Goal: Information Seeking & Learning: Compare options

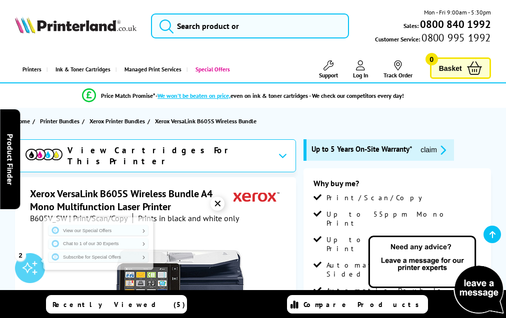
scroll to position [1877, 0]
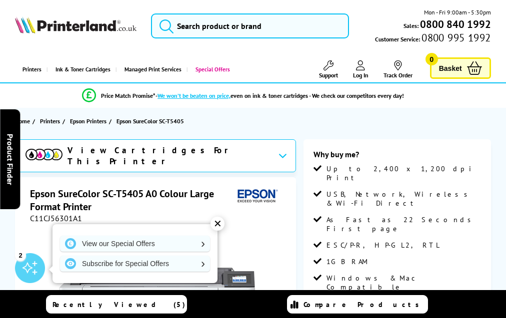
scroll to position [1412, 0]
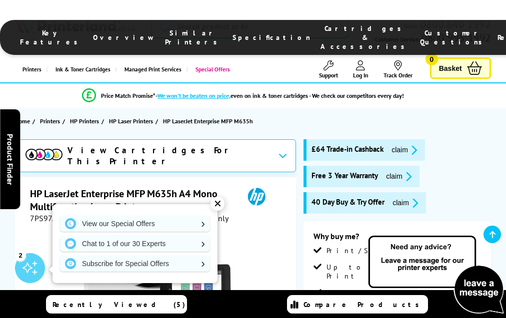
scroll to position [2239, 0]
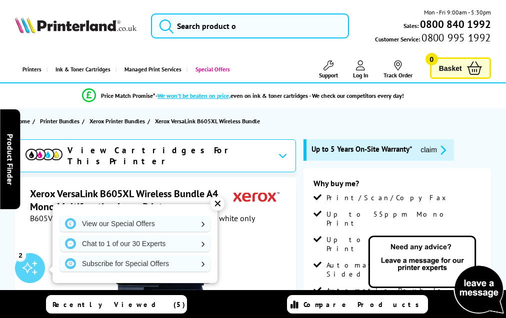
scroll to position [1669, 0]
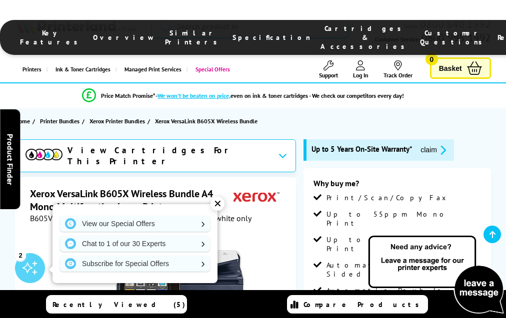
scroll to position [1669, 0]
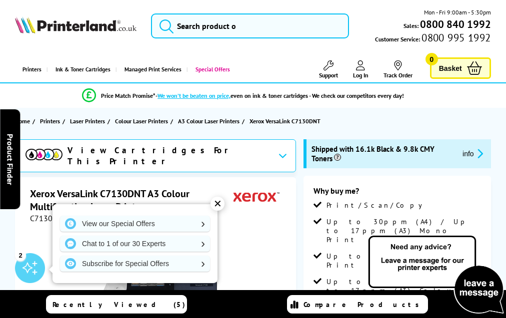
scroll to position [2054, 0]
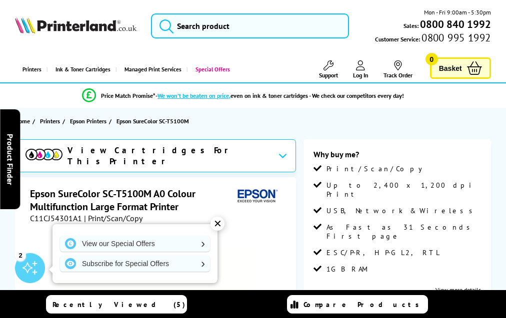
scroll to position [1597, 0]
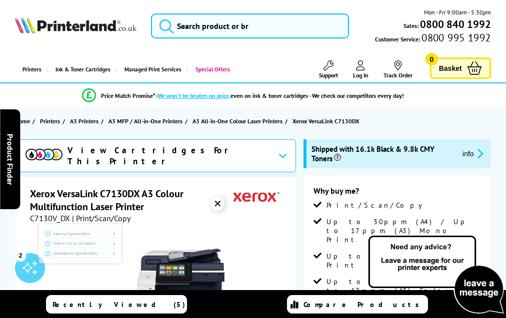
scroll to position [2054, 0]
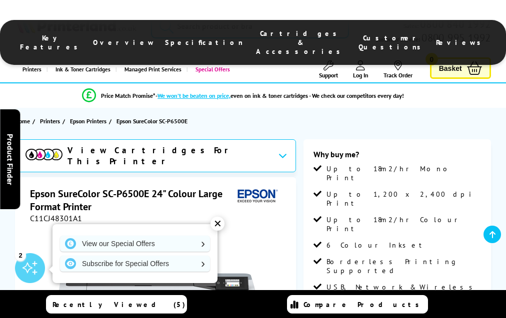
scroll to position [1243, 0]
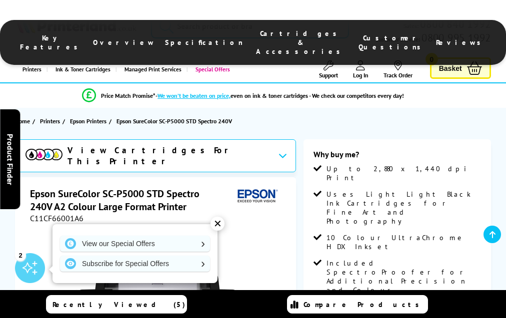
scroll to position [1517, 0]
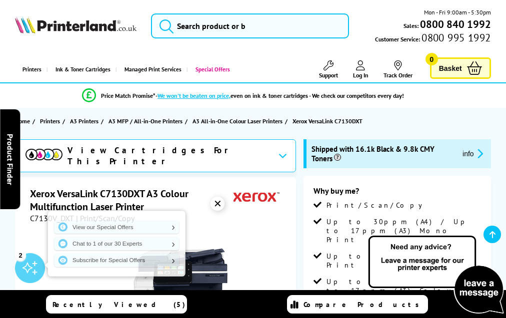
scroll to position [2054, 0]
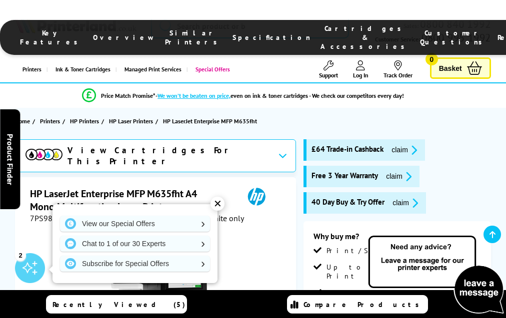
scroll to position [2283, 0]
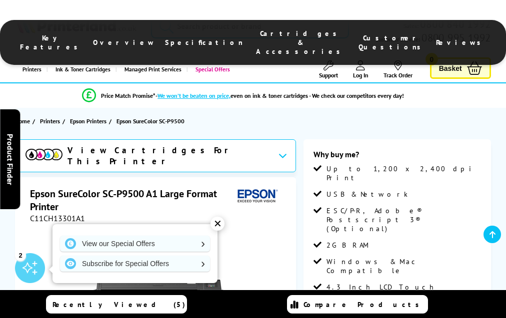
scroll to position [1106, 0]
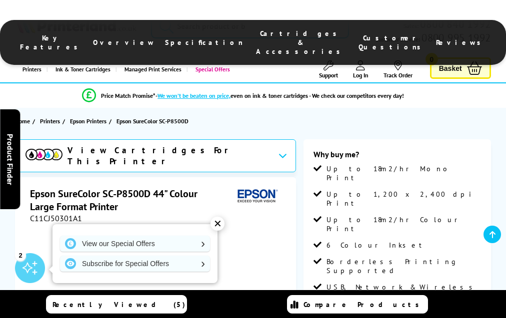
scroll to position [1277, 0]
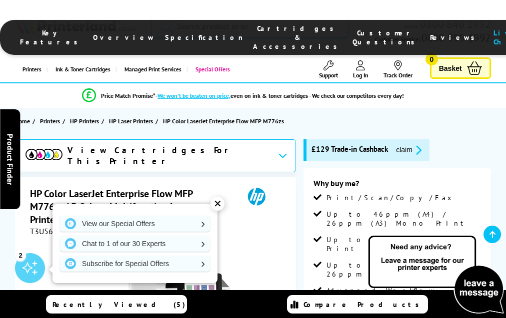
scroll to position [2708, 0]
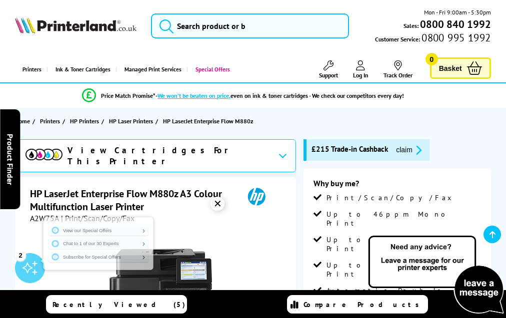
scroll to position [2010, 0]
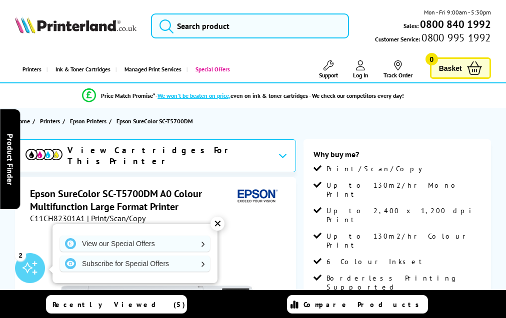
scroll to position [1355, 0]
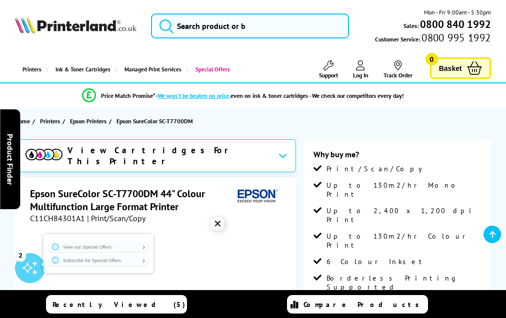
scroll to position [1375, 0]
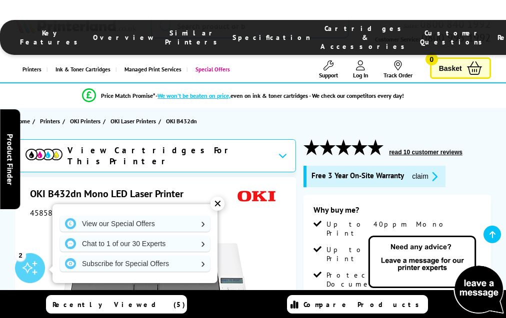
scroll to position [1683, 0]
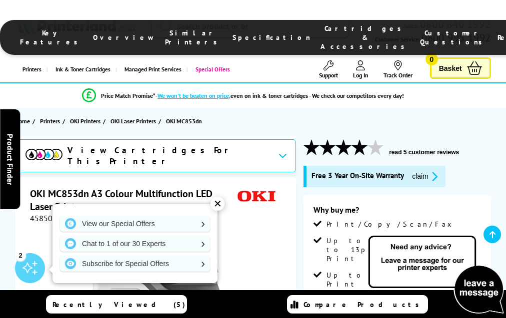
scroll to position [2163, 0]
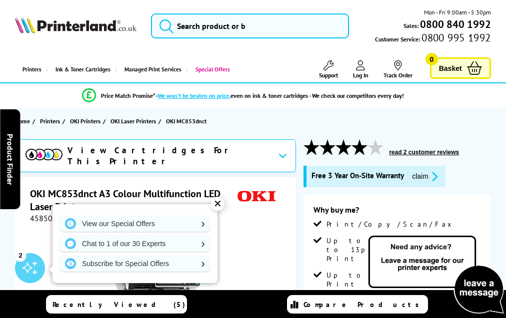
scroll to position [2087, 0]
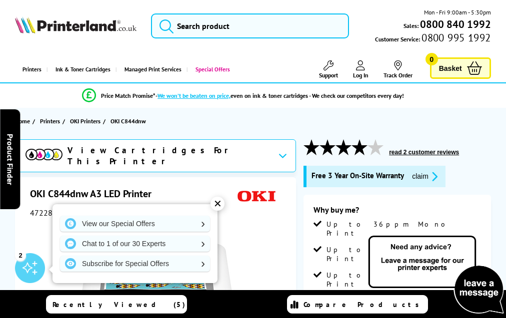
scroll to position [1551, 0]
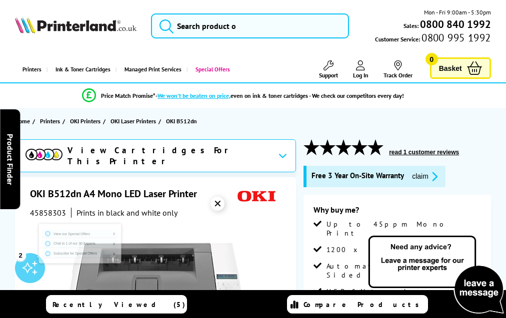
scroll to position [1446, 0]
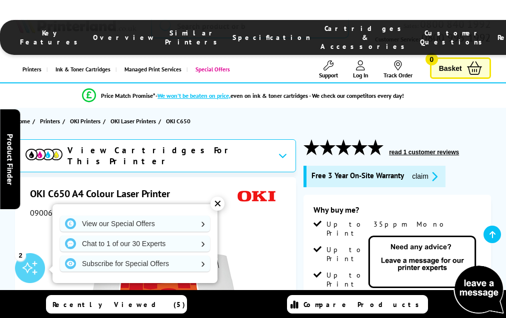
scroll to position [1737, 0]
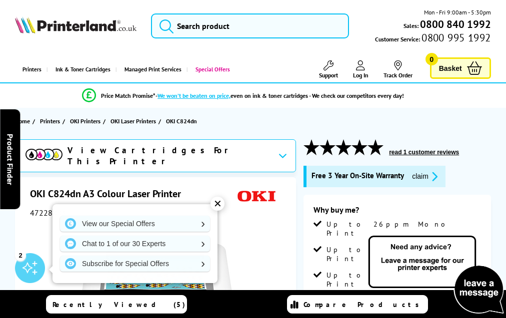
scroll to position [1915, 0]
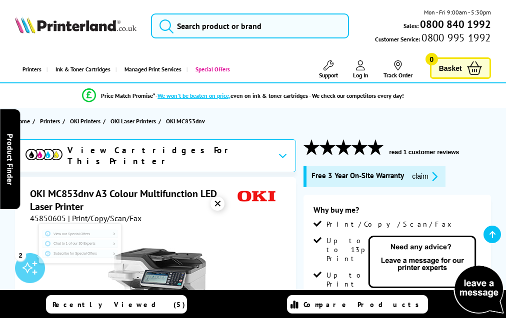
scroll to position [2187, 0]
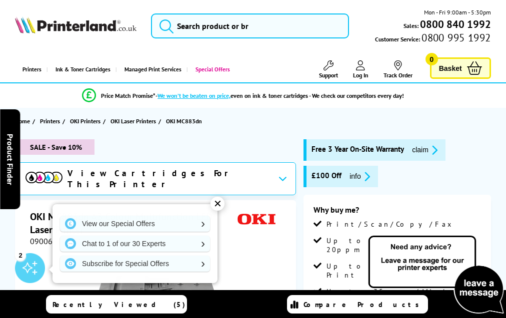
scroll to position [2309, 0]
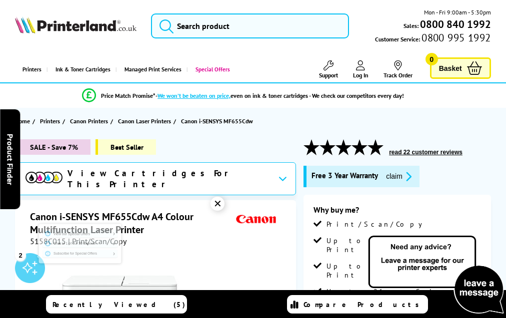
scroll to position [2779, 0]
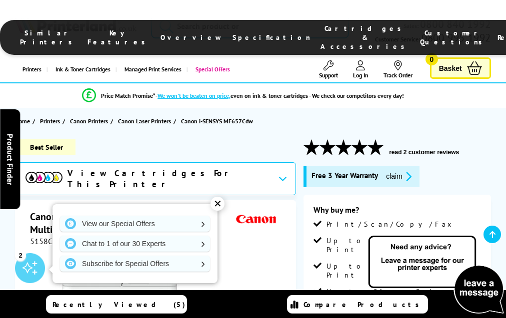
scroll to position [2833, 0]
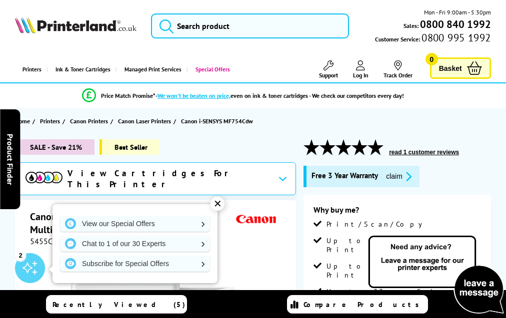
scroll to position [2708, 0]
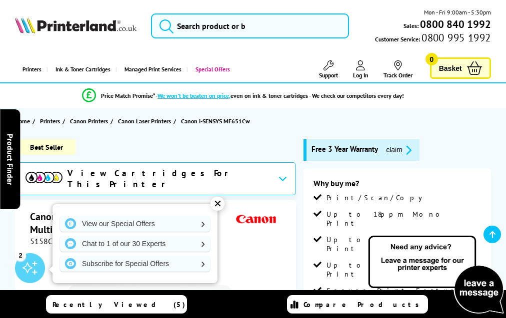
scroll to position [2545, 0]
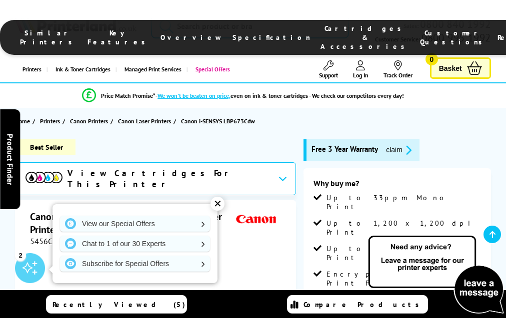
scroll to position [2349, 0]
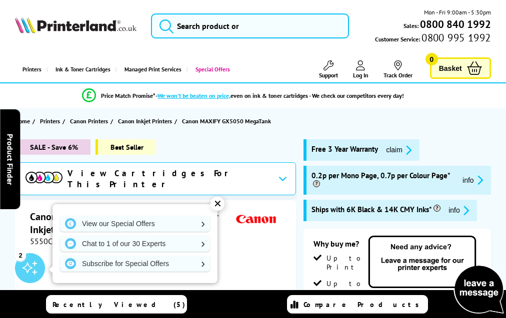
scroll to position [2175, 0]
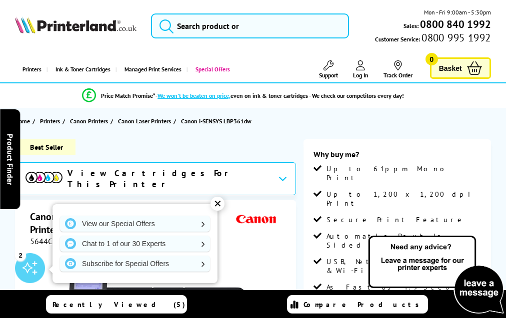
scroll to position [1972, 0]
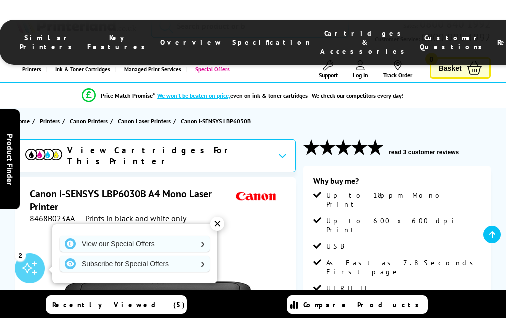
scroll to position [1751, 0]
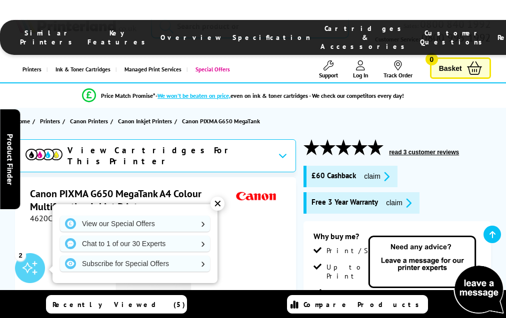
scroll to position [2095, 0]
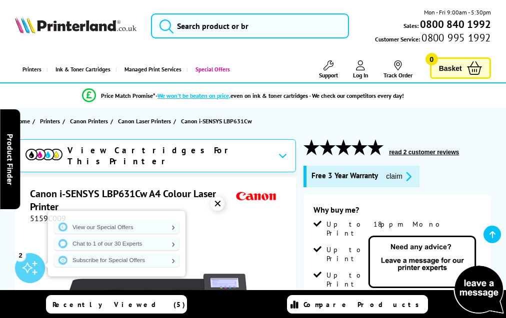
scroll to position [2356, 0]
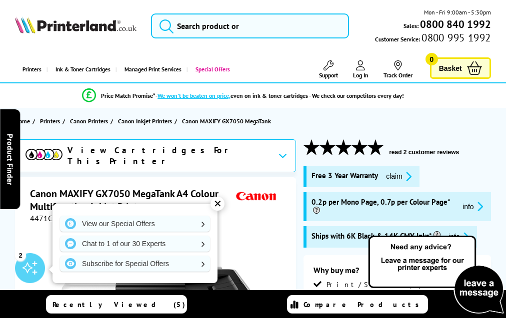
scroll to position [2351, 0]
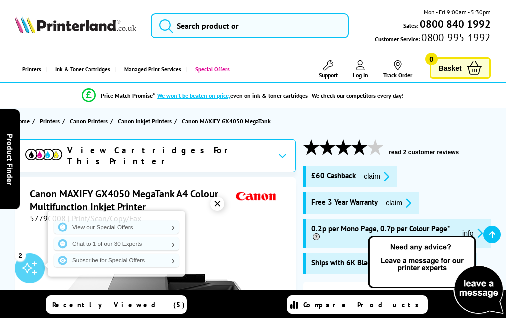
scroll to position [2298, 0]
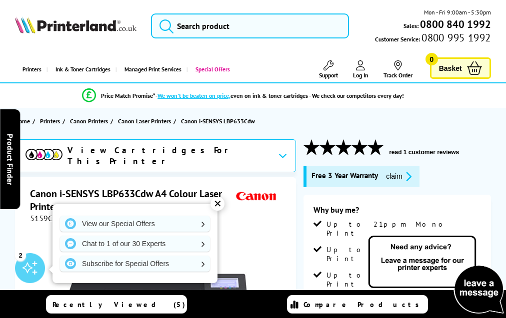
scroll to position [2501, 0]
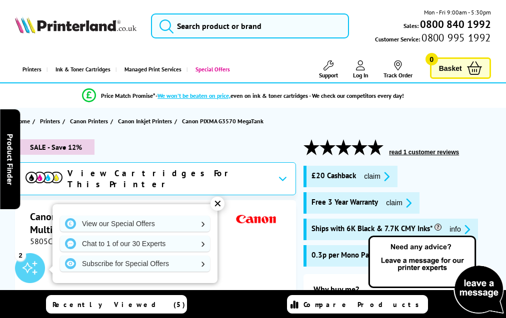
scroll to position [2292, 0]
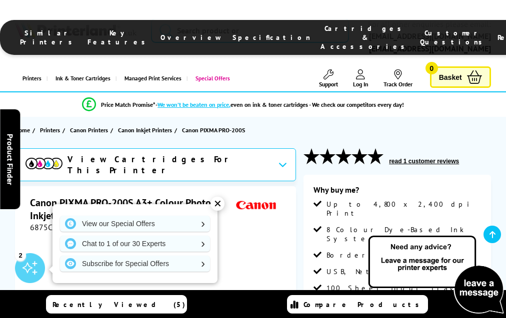
scroll to position [1758, 0]
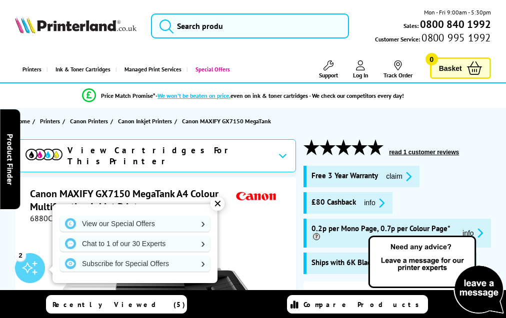
scroll to position [2267, 0]
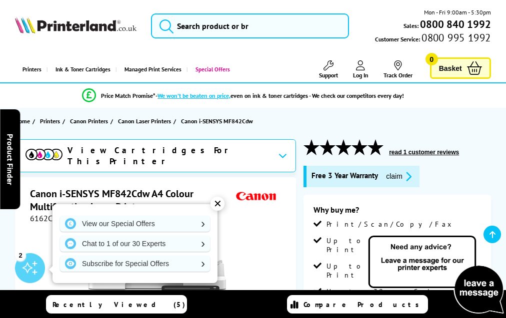
scroll to position [2005, 0]
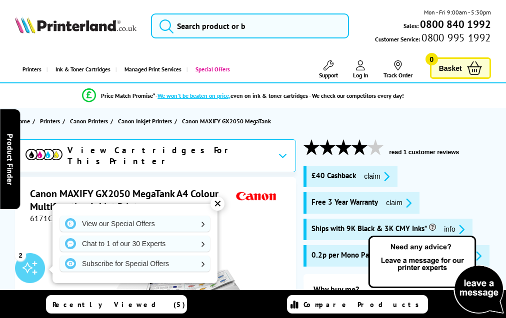
scroll to position [2243, 0]
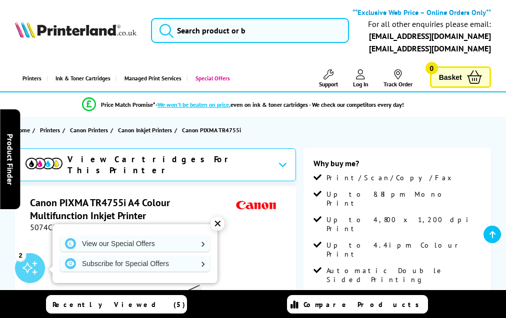
scroll to position [2016, 0]
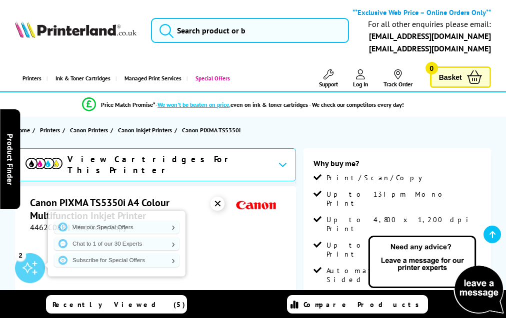
scroll to position [2018, 0]
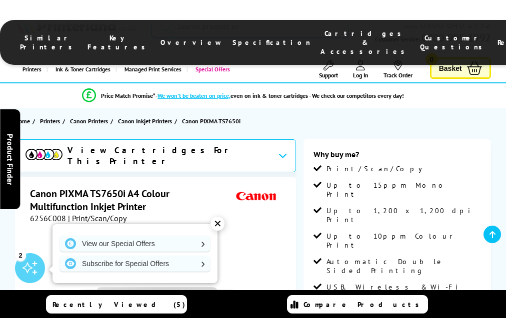
scroll to position [2215, 0]
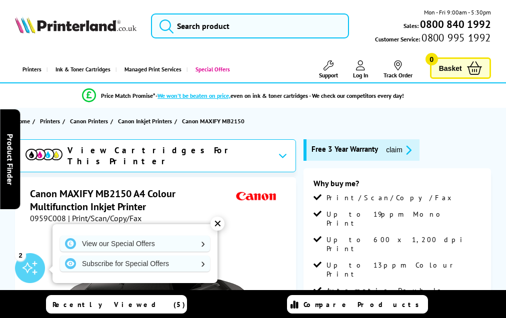
scroll to position [2131, 0]
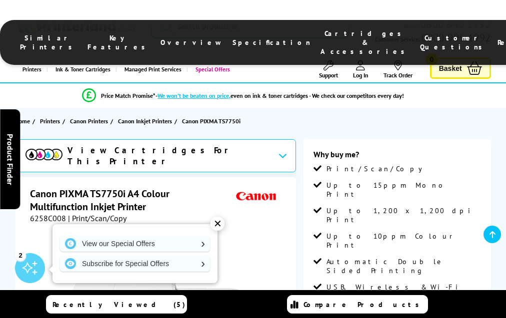
scroll to position [2233, 0]
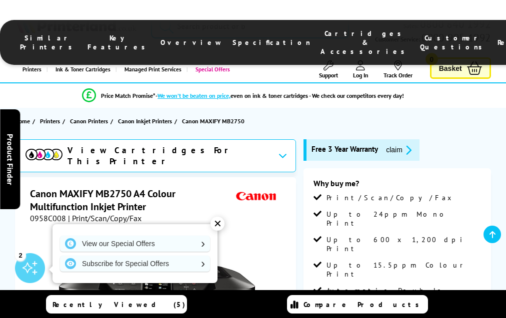
scroll to position [2131, 0]
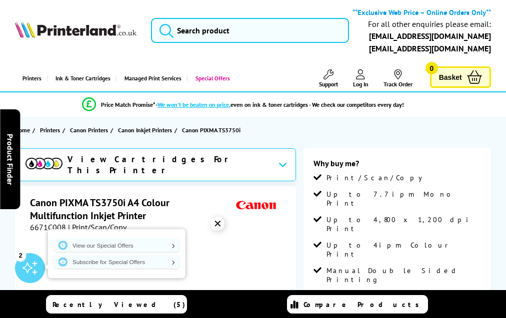
scroll to position [1961, 0]
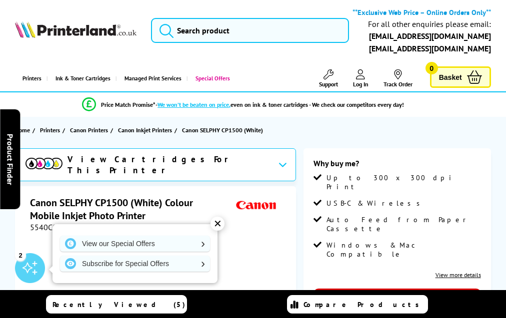
scroll to position [1140, 0]
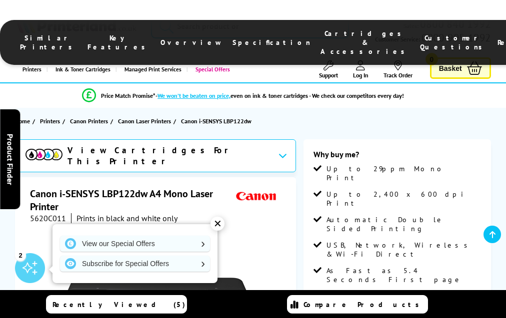
scroll to position [1853, 0]
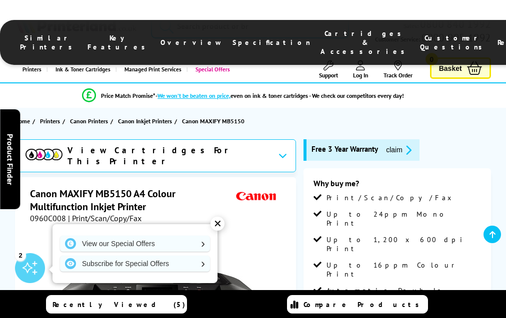
scroll to position [2145, 0]
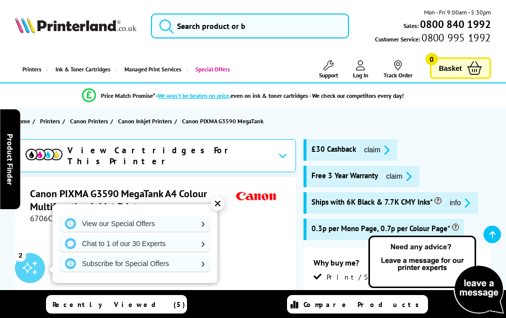
scroll to position [2298, 0]
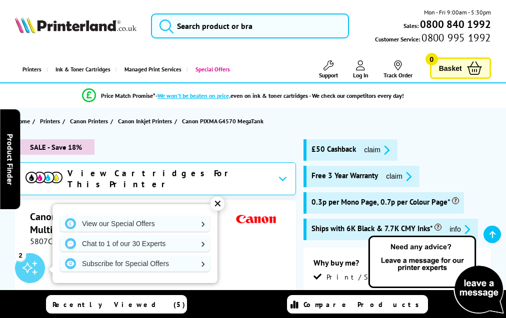
scroll to position [2131, 0]
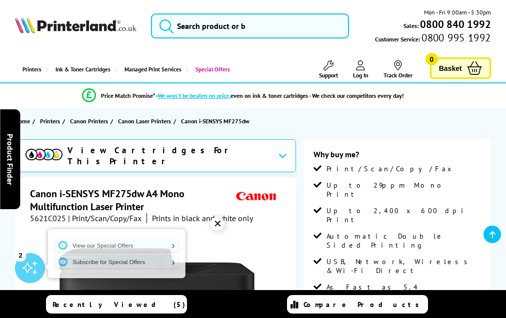
scroll to position [2108, 0]
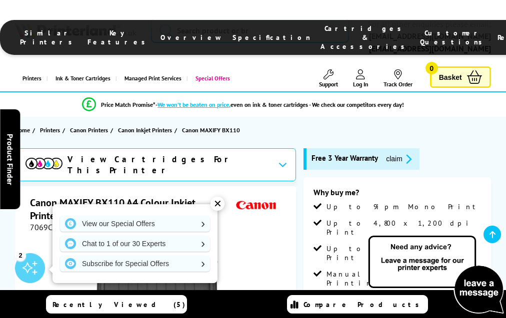
scroll to position [1922, 0]
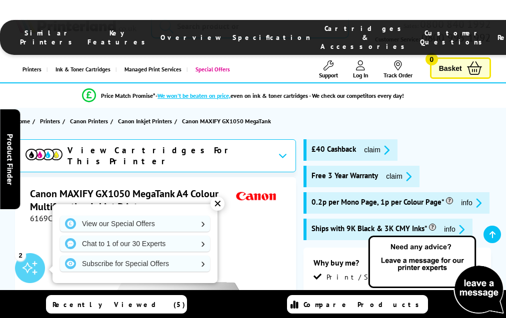
scroll to position [2252, 0]
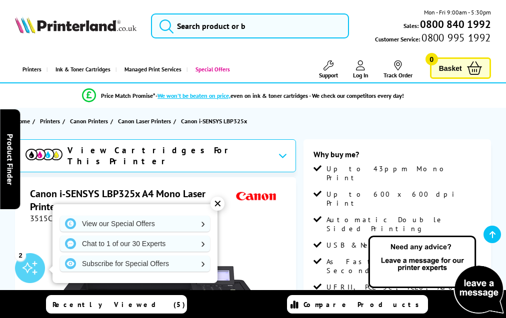
scroll to position [1918, 0]
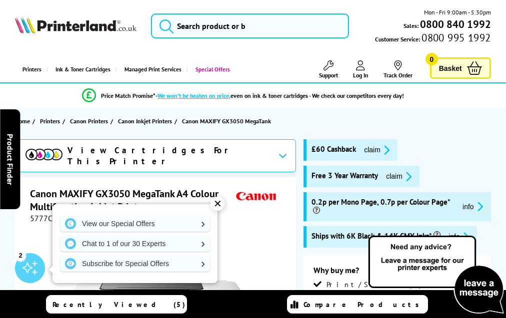
scroll to position [2230, 0]
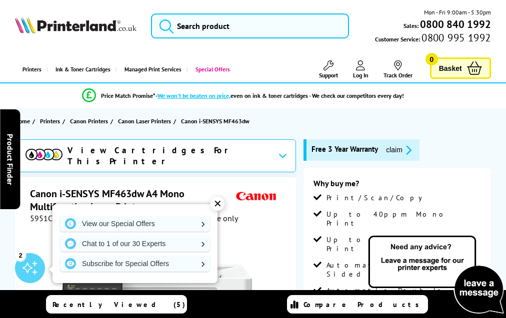
scroll to position [2169, 0]
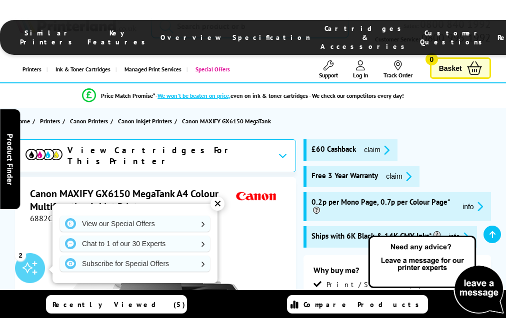
scroll to position [2195, 0]
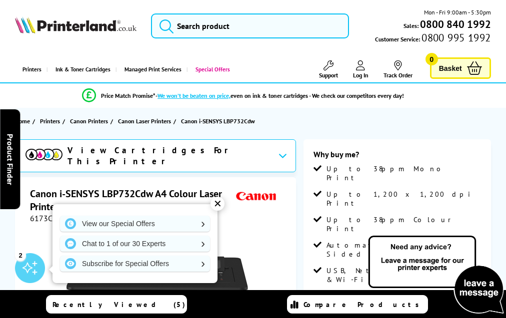
scroll to position [2235, 0]
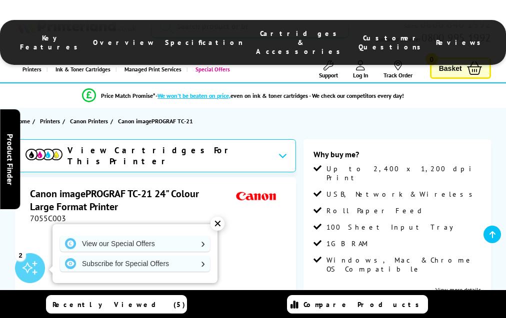
scroll to position [1547, 0]
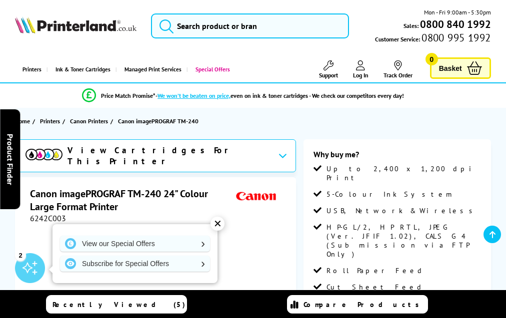
scroll to position [1349, 0]
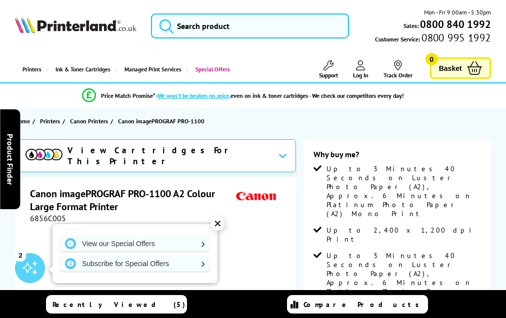
scroll to position [1230, 0]
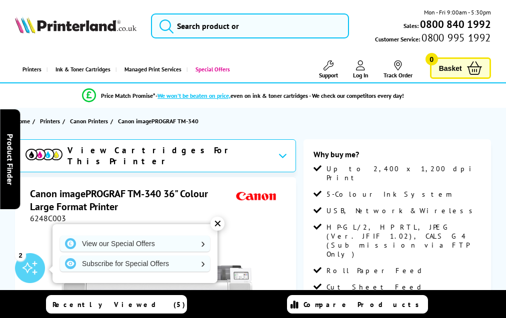
scroll to position [1379, 0]
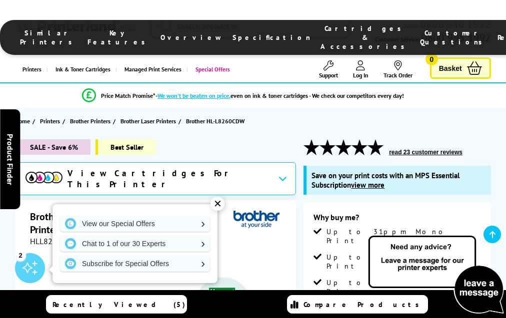
scroll to position [2765, 0]
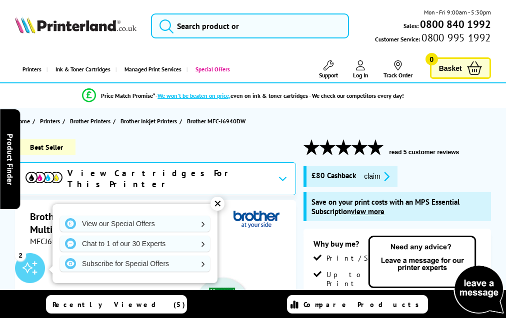
scroll to position [3039, 0]
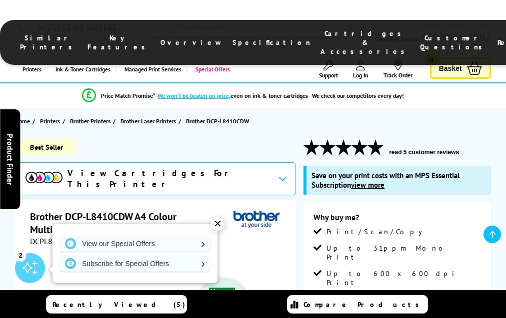
scroll to position [2828, 0]
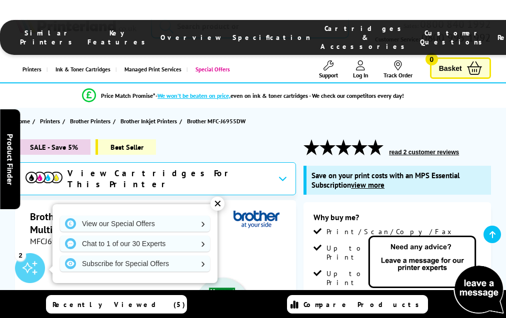
scroll to position [2932, 0]
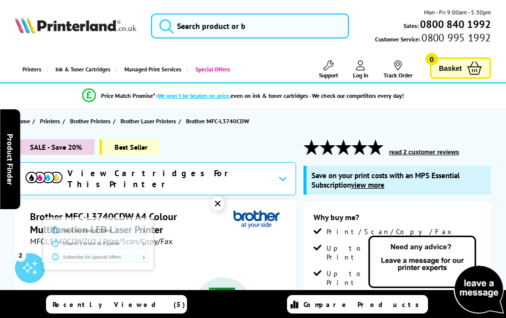
scroll to position [3185, 0]
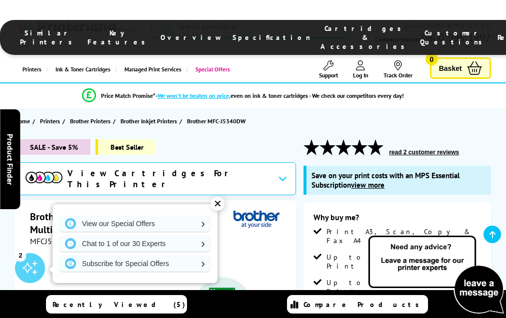
scroll to position [3124, 0]
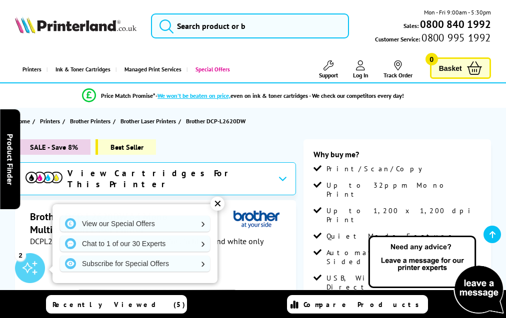
scroll to position [2247, 0]
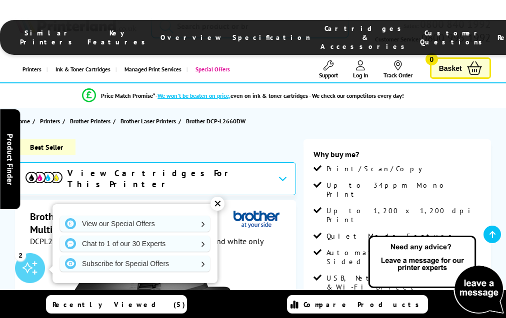
scroll to position [2267, 0]
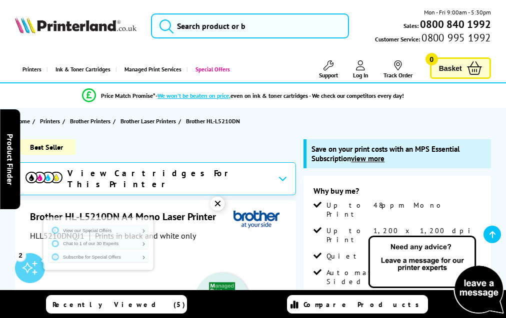
scroll to position [2726, 0]
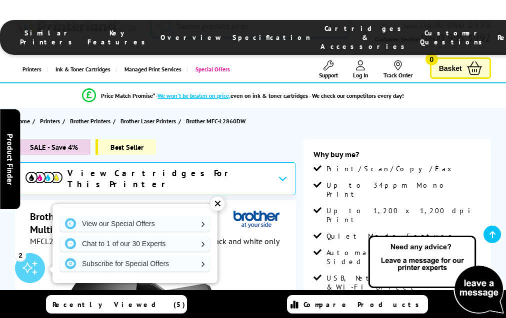
scroll to position [2268, 0]
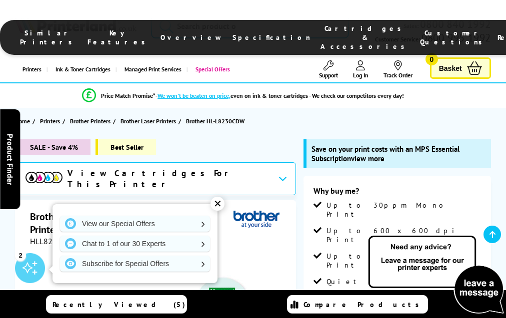
scroll to position [2995, 0]
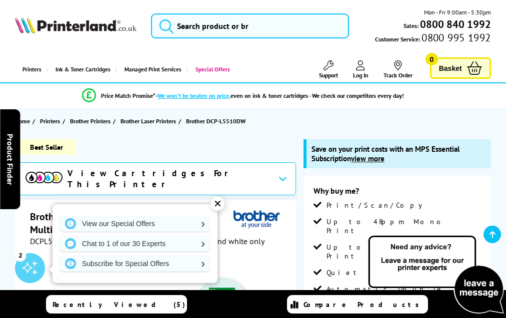
scroll to position [2824, 0]
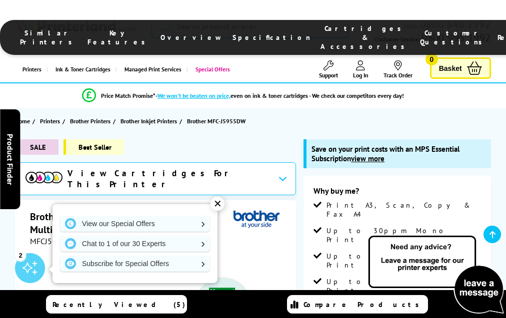
scroll to position [3011, 0]
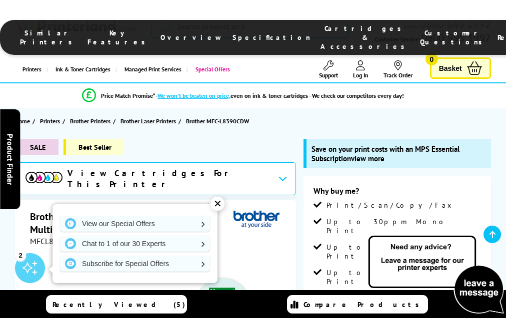
scroll to position [3268, 0]
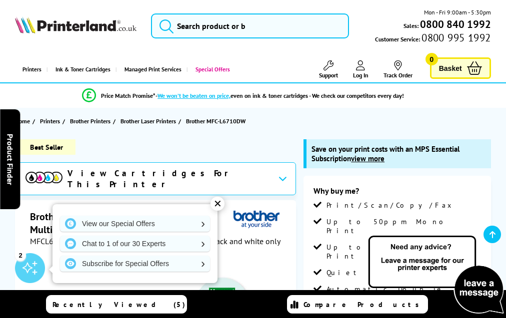
scroll to position [2755, 0]
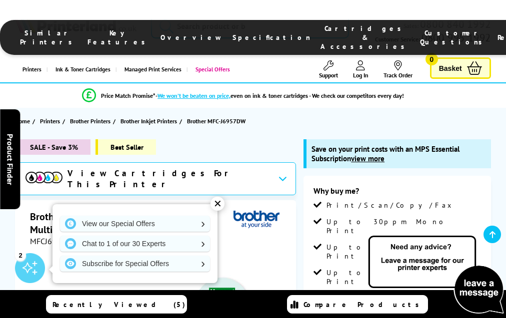
scroll to position [3006, 0]
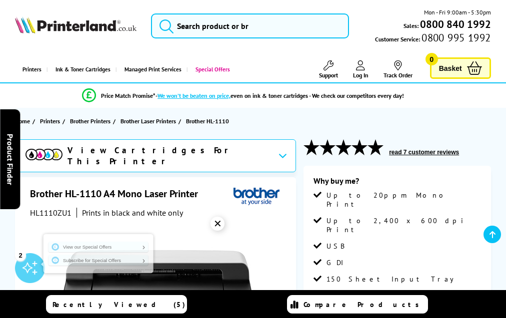
scroll to position [1656, 0]
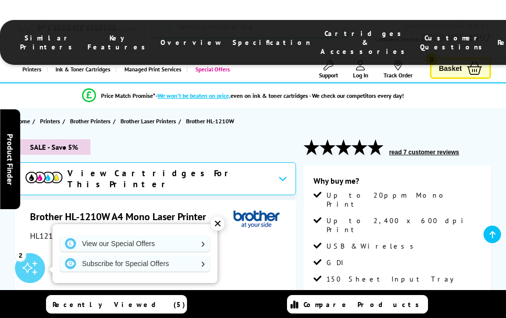
scroll to position [1743, 0]
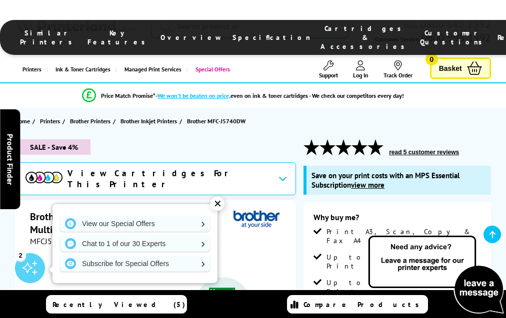
scroll to position [3023, 0]
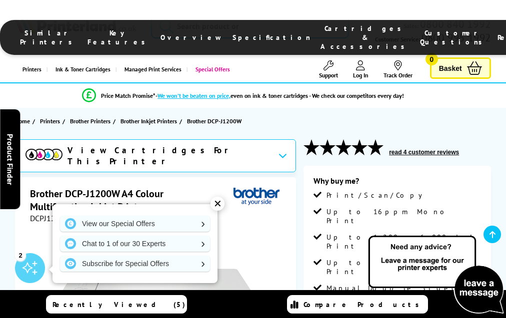
scroll to position [2036, 0]
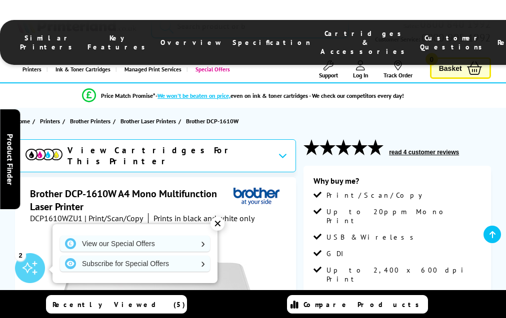
scroll to position [1864, 0]
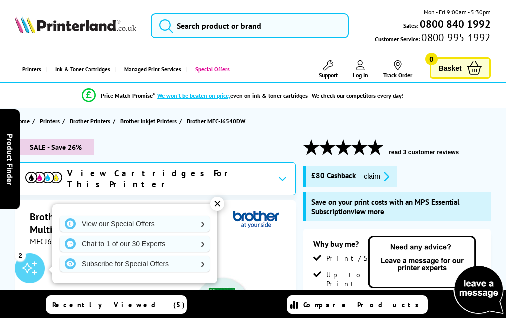
scroll to position [3018, 0]
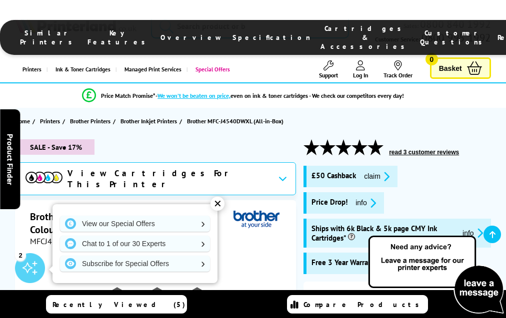
scroll to position [2308, 0]
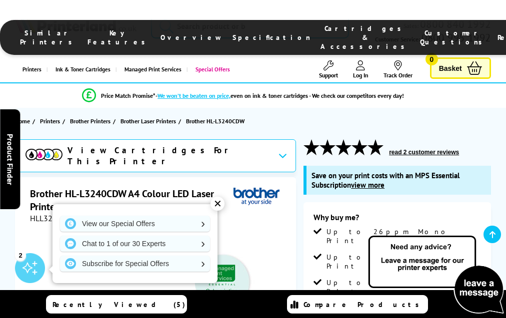
scroll to position [2975, 0]
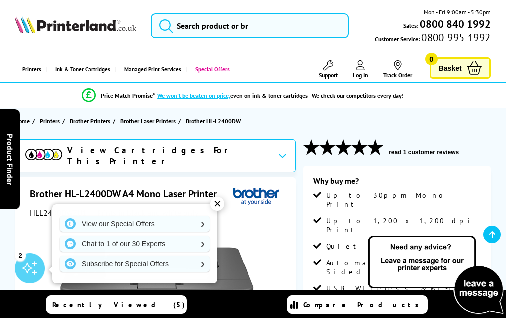
scroll to position [2022, 0]
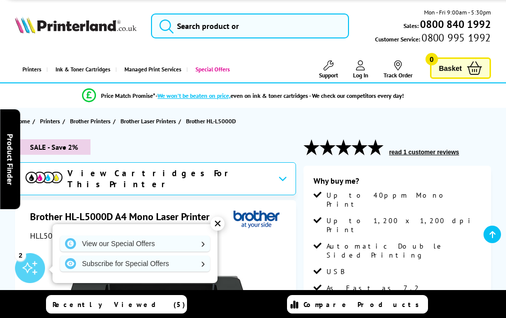
scroll to position [1995, 0]
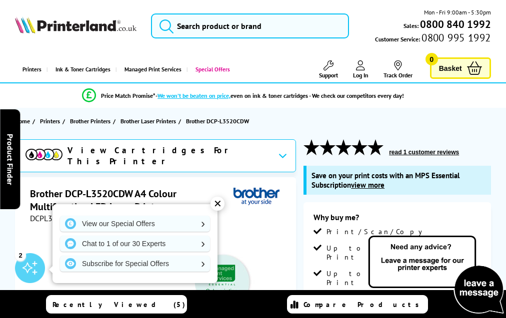
scroll to position [3092, 0]
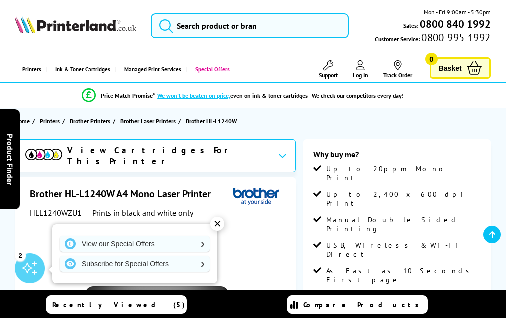
scroll to position [1797, 0]
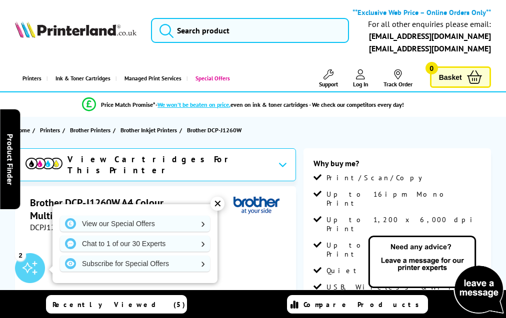
scroll to position [2156, 0]
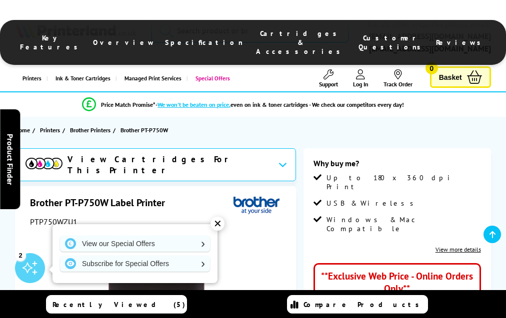
scroll to position [870, 0]
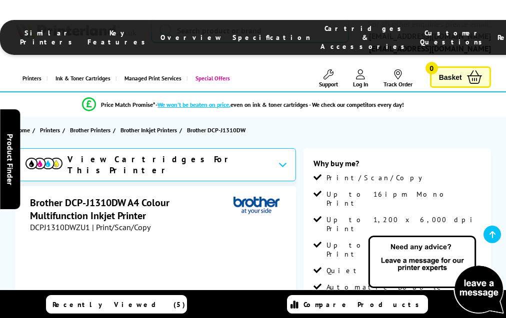
scroll to position [2232, 0]
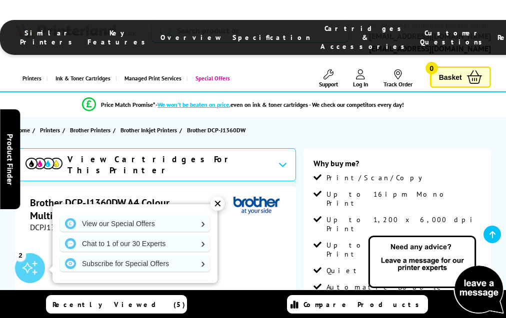
scroll to position [2232, 0]
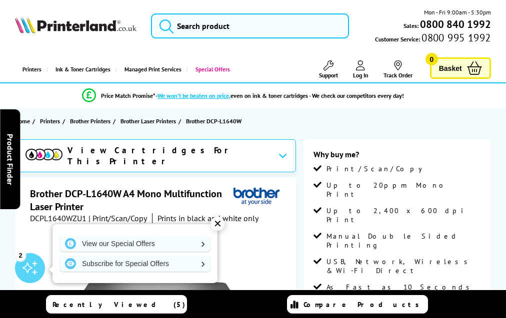
scroll to position [1904, 0]
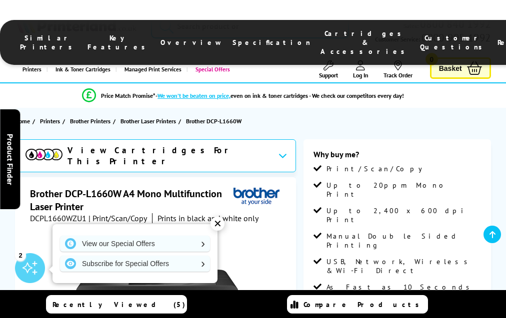
scroll to position [1924, 0]
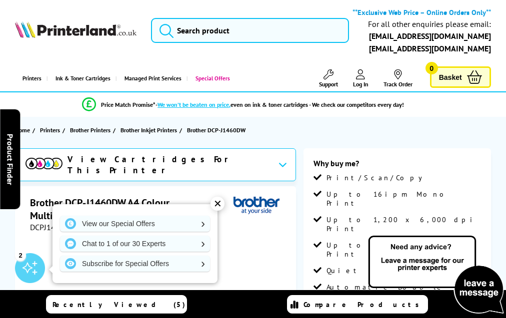
scroll to position [2232, 0]
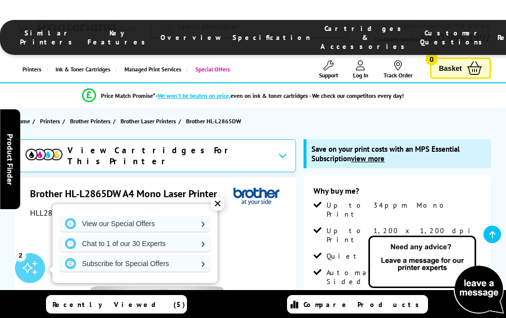
scroll to position [2544, 0]
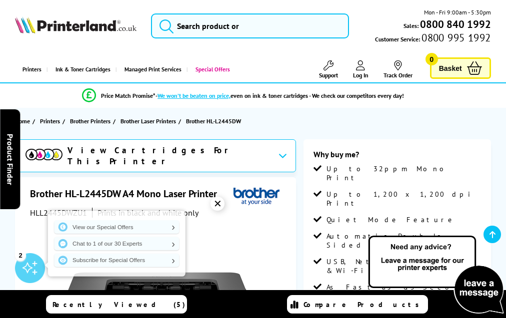
scroll to position [2067, 0]
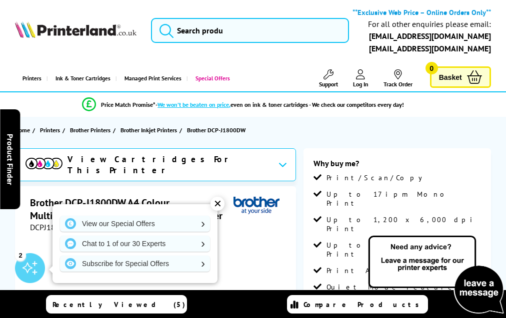
scroll to position [2491, 0]
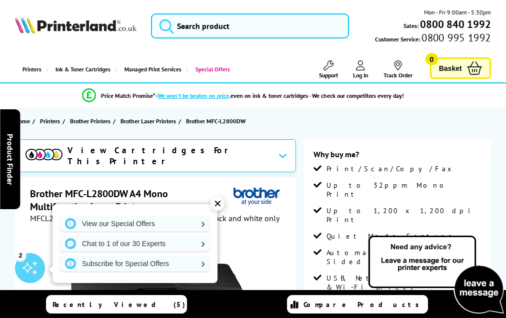
scroll to position [2243, 0]
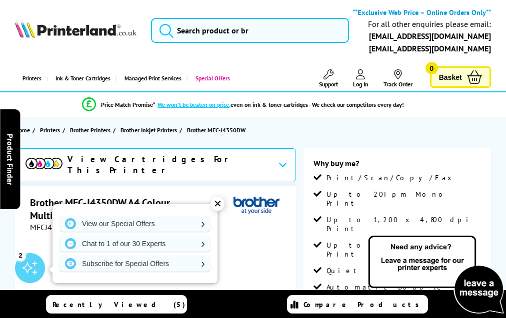
scroll to position [2333, 0]
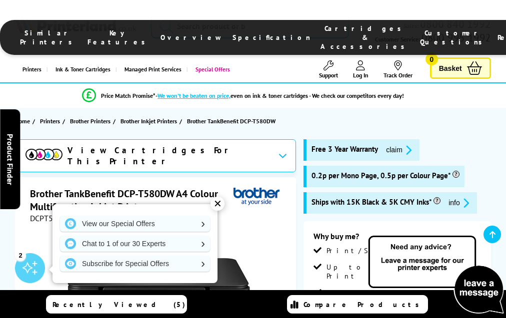
scroll to position [2306, 0]
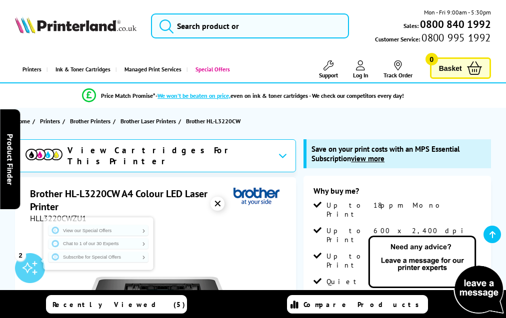
scroll to position [2770, 0]
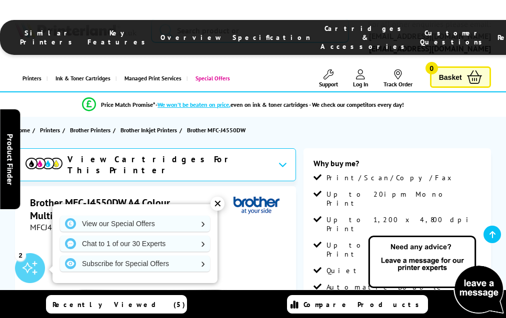
scroll to position [2360, 0]
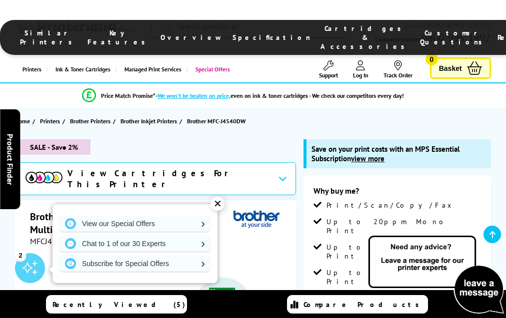
scroll to position [2985, 0]
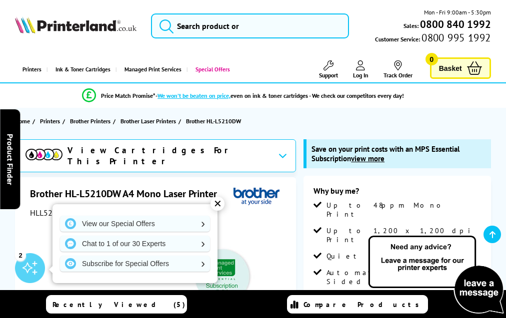
scroll to position [2605, 0]
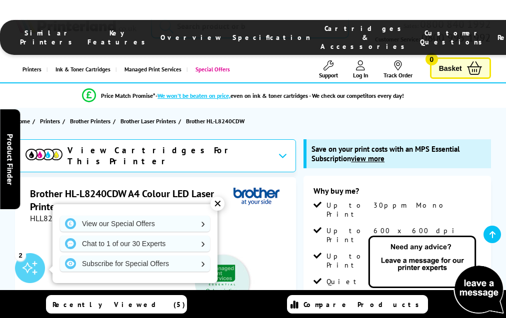
scroll to position [3049, 0]
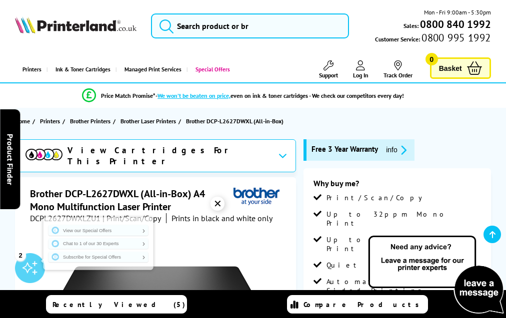
scroll to position [2109, 0]
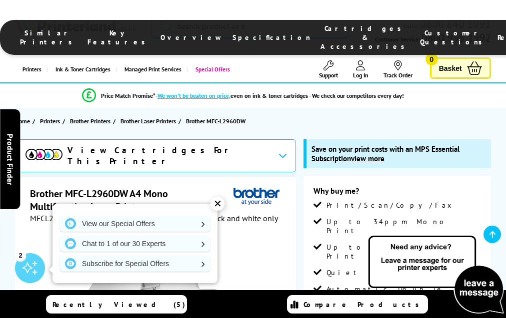
scroll to position [2872, 0]
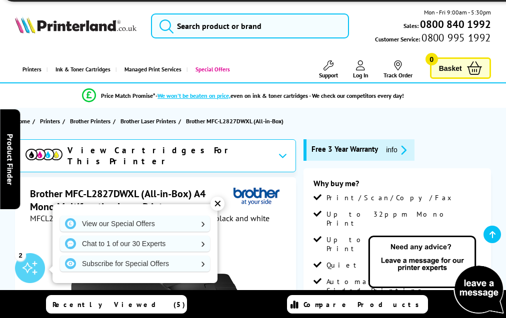
scroll to position [2128, 0]
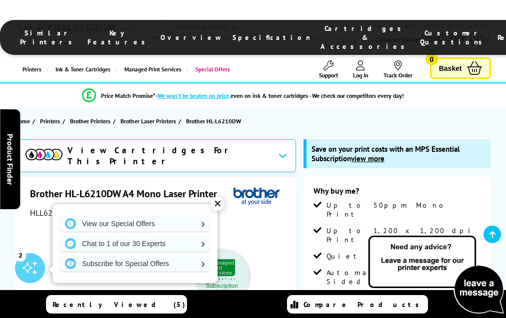
scroll to position [2552, 0]
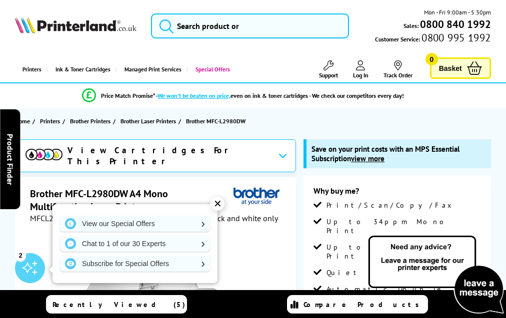
scroll to position [2872, 0]
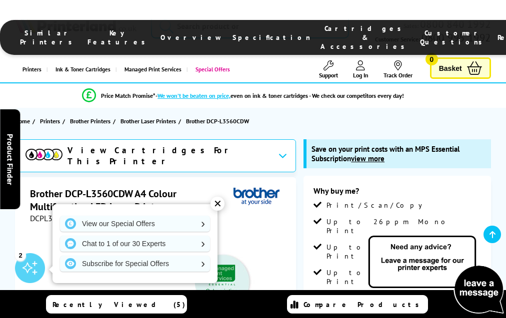
scroll to position [3066, 0]
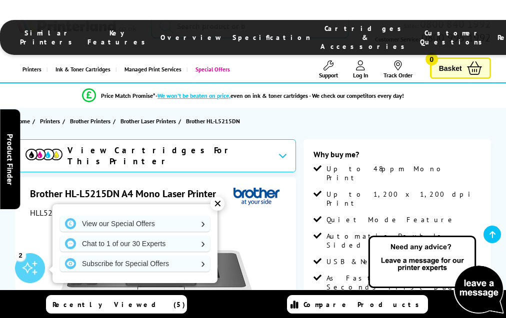
scroll to position [2210, 0]
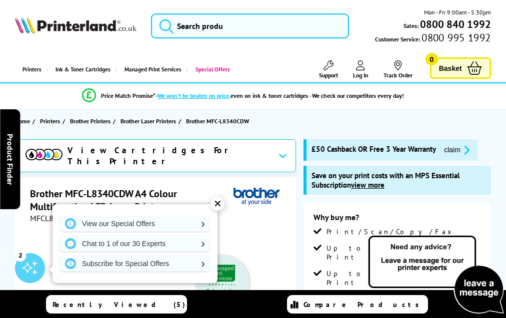
scroll to position [3288, 0]
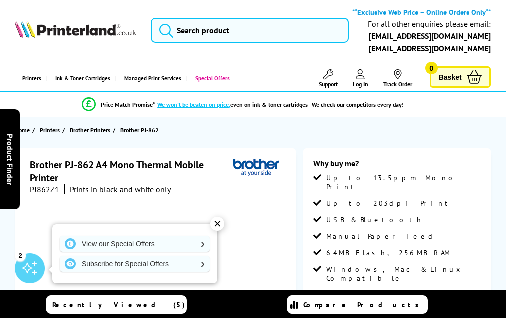
scroll to position [1216, 0]
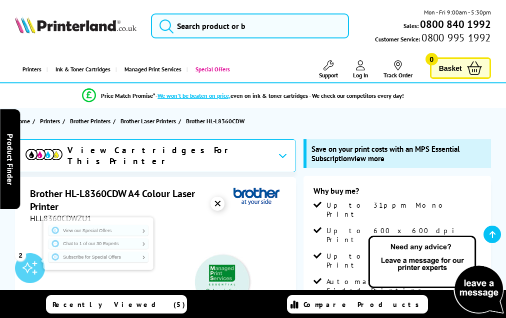
scroll to position [2672, 0]
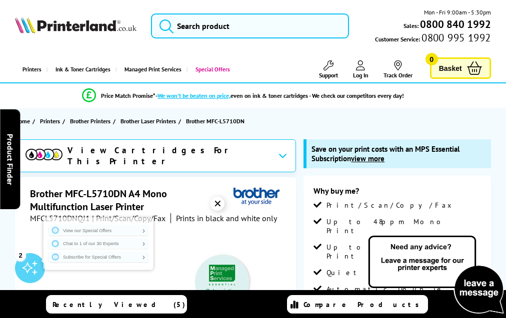
scroll to position [2877, 0]
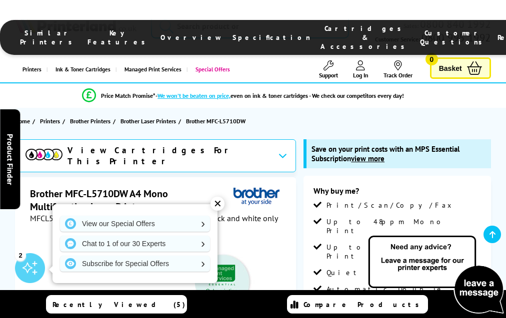
scroll to position [2867, 0]
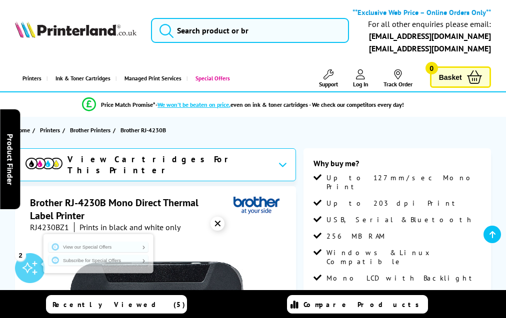
scroll to position [974, 0]
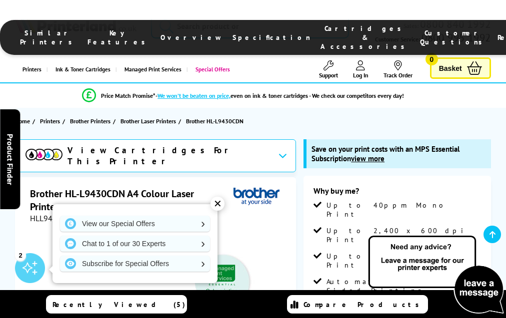
scroll to position [3082, 0]
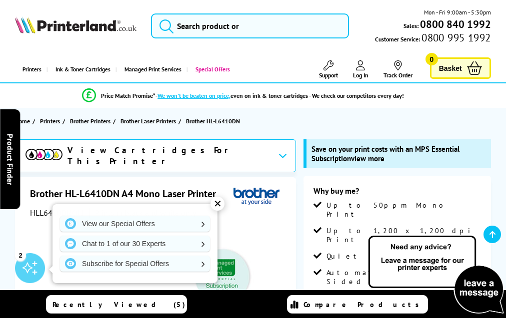
scroll to position [2699, 0]
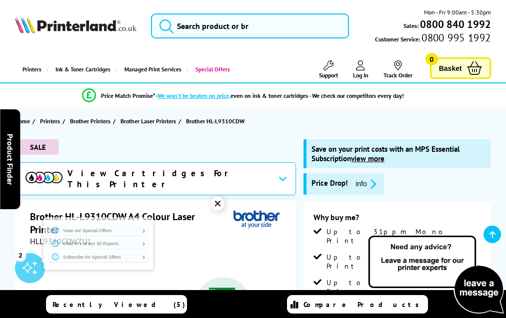
scroll to position [2510, 0]
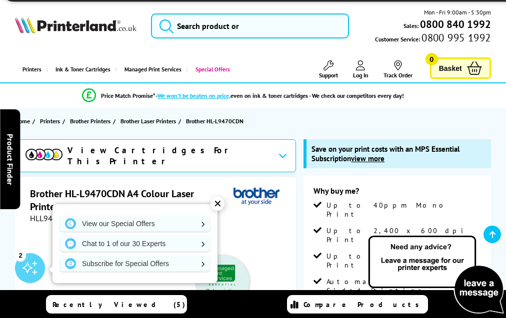
scroll to position [3114, 0]
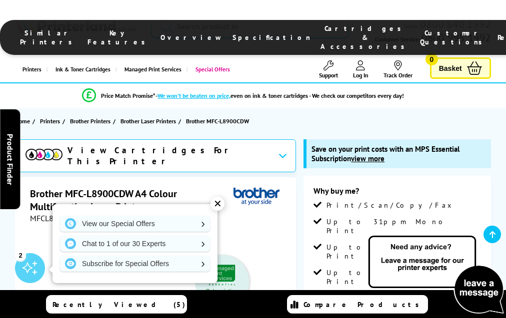
scroll to position [2915, 0]
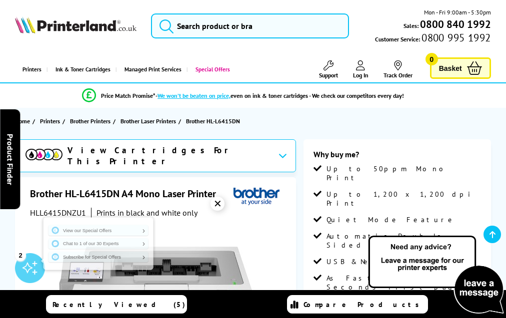
scroll to position [2286, 0]
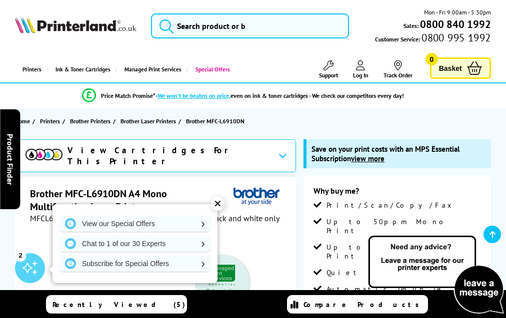
scroll to position [2913, 0]
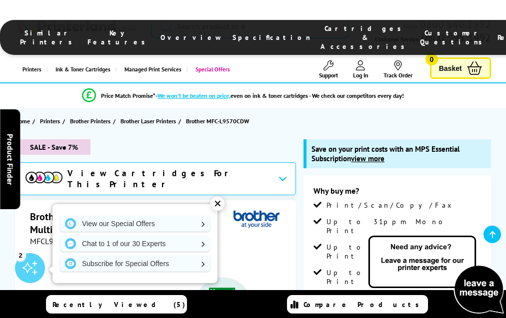
scroll to position [2690, 0]
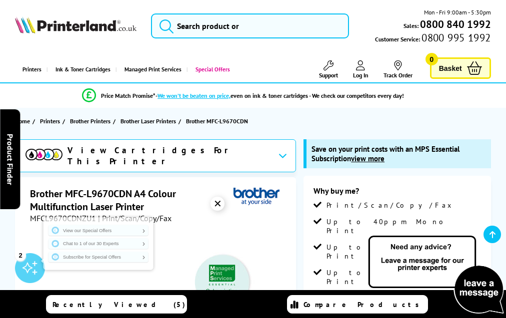
scroll to position [3257, 0]
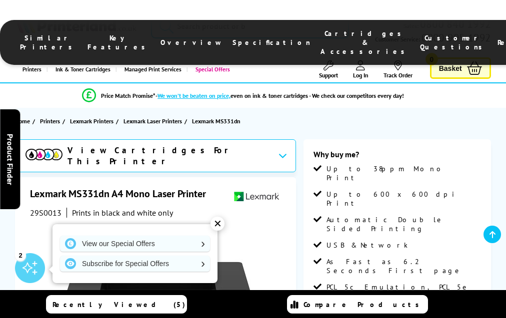
scroll to position [2527, 0]
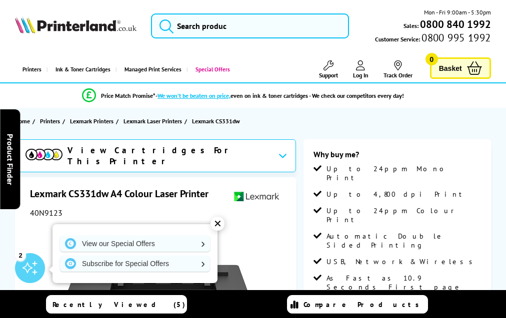
scroll to position [2197, 0]
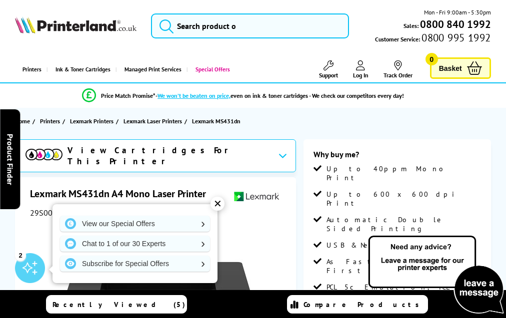
scroll to position [2669, 0]
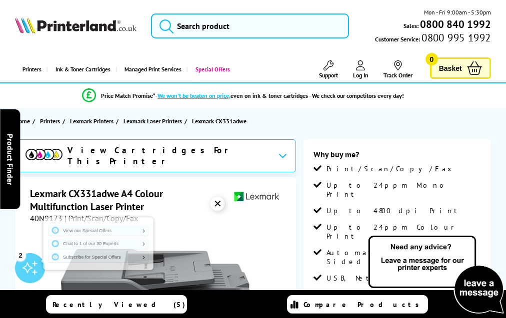
scroll to position [2423, 0]
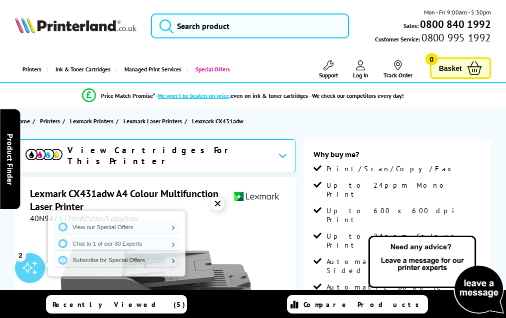
scroll to position [2440, 0]
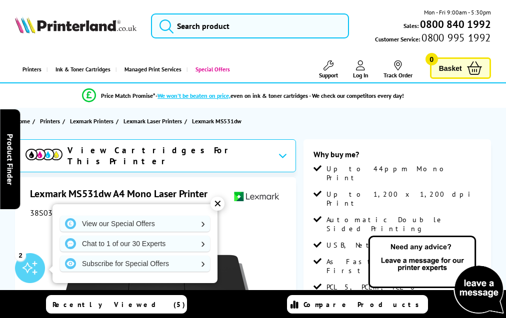
scroll to position [2400, 0]
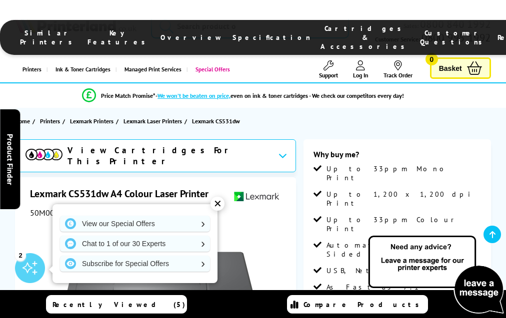
scroll to position [2788, 0]
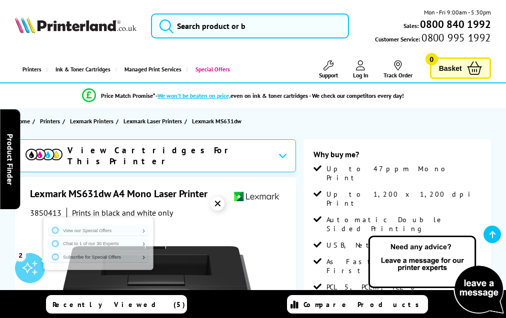
scroll to position [2391, 0]
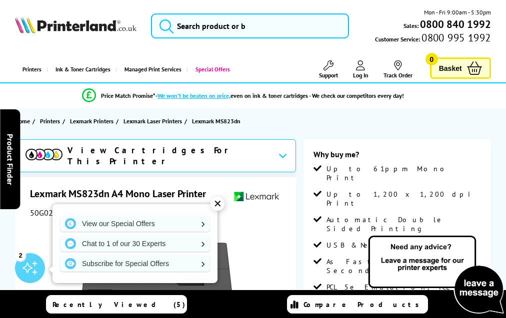
scroll to position [2714, 0]
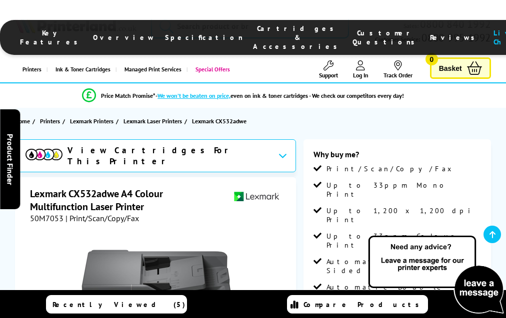
scroll to position [2528, 0]
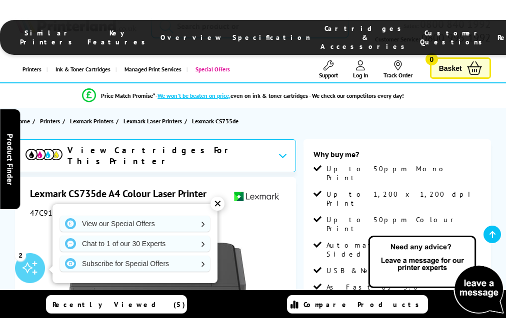
scroll to position [2941, 0]
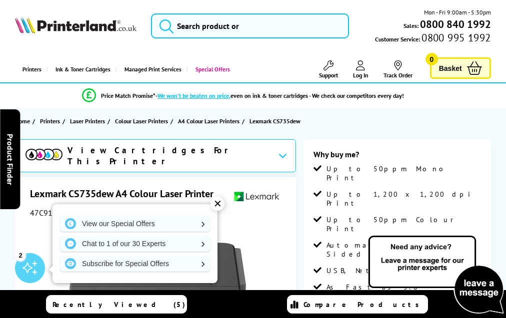
scroll to position [2086, 0]
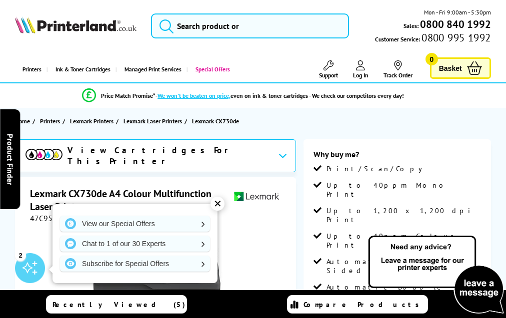
scroll to position [3082, 0]
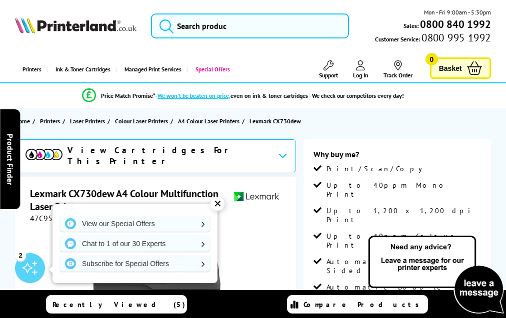
scroll to position [2289, 0]
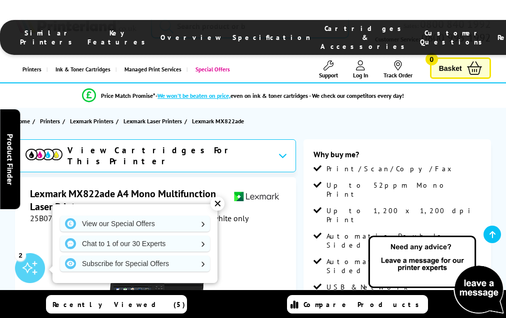
scroll to position [2900, 0]
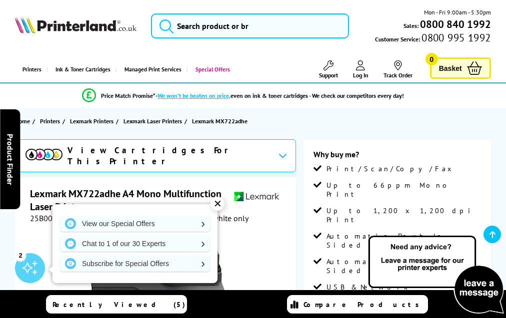
scroll to position [2870, 0]
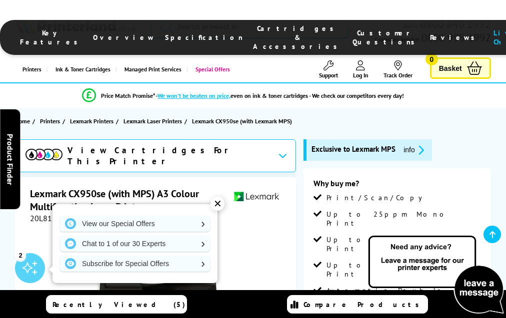
scroll to position [2228, 0]
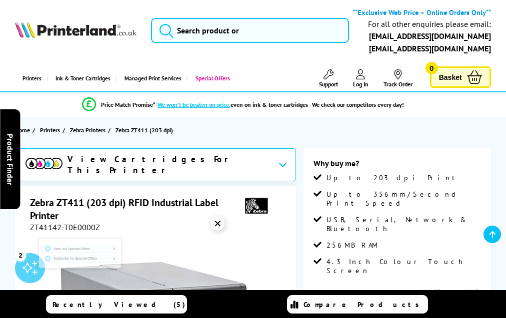
scroll to position [1048, 0]
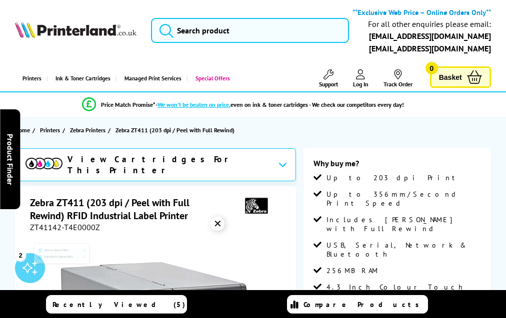
scroll to position [1054, 0]
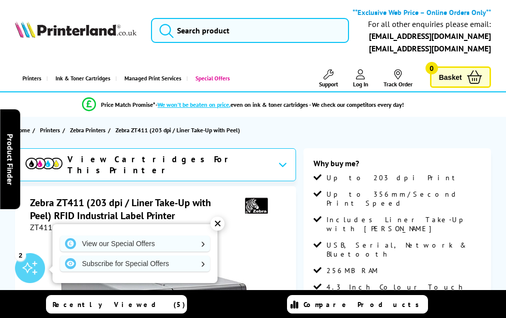
scroll to position [1054, 0]
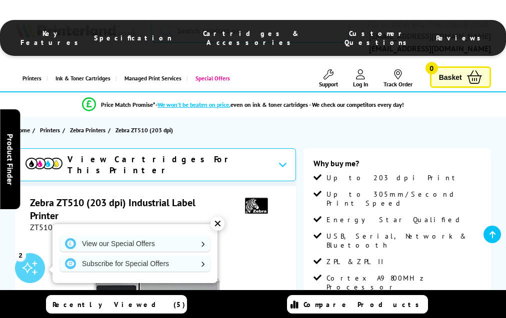
scroll to position [1097, 0]
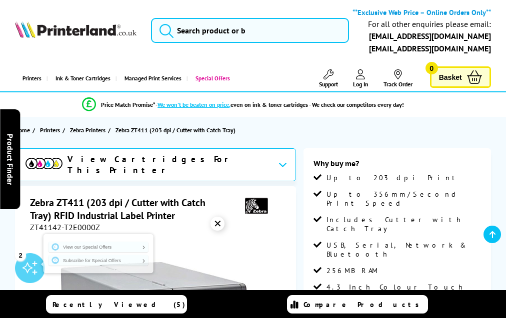
scroll to position [1054, 0]
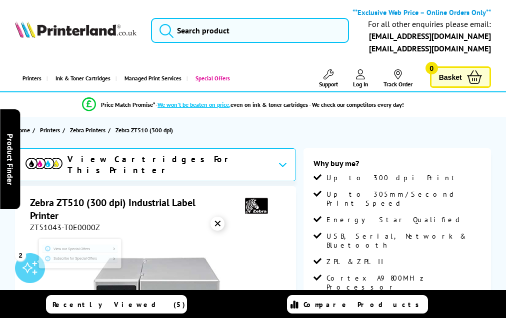
scroll to position [1097, 0]
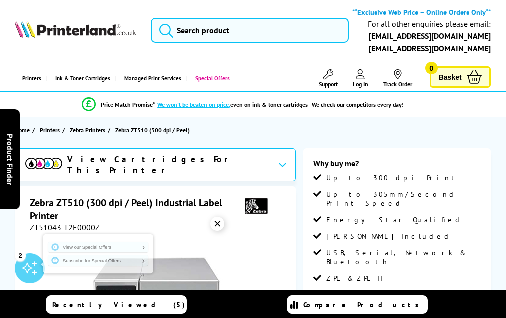
scroll to position [1097, 0]
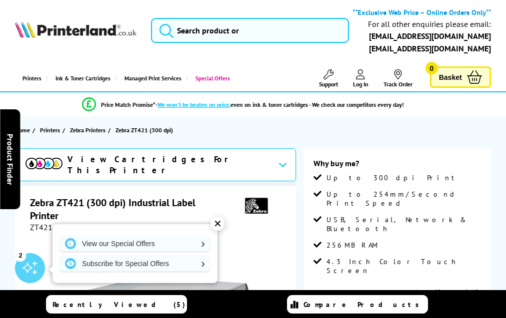
scroll to position [991, 0]
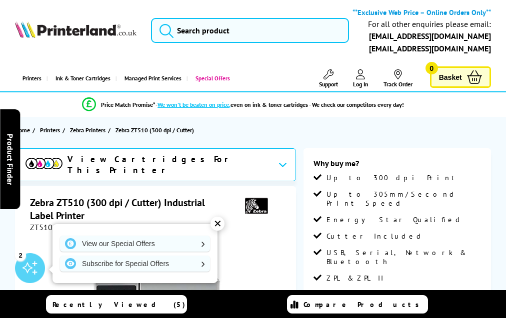
scroll to position [1102, 0]
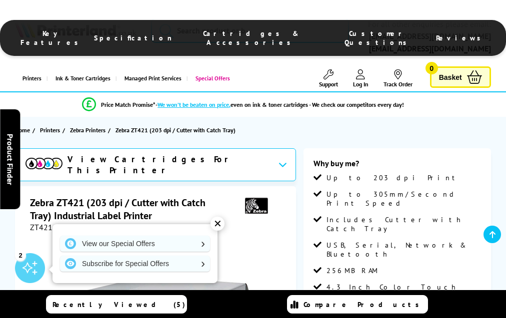
scroll to position [997, 0]
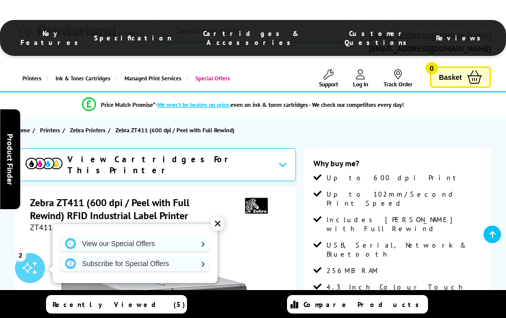
scroll to position [1054, 0]
